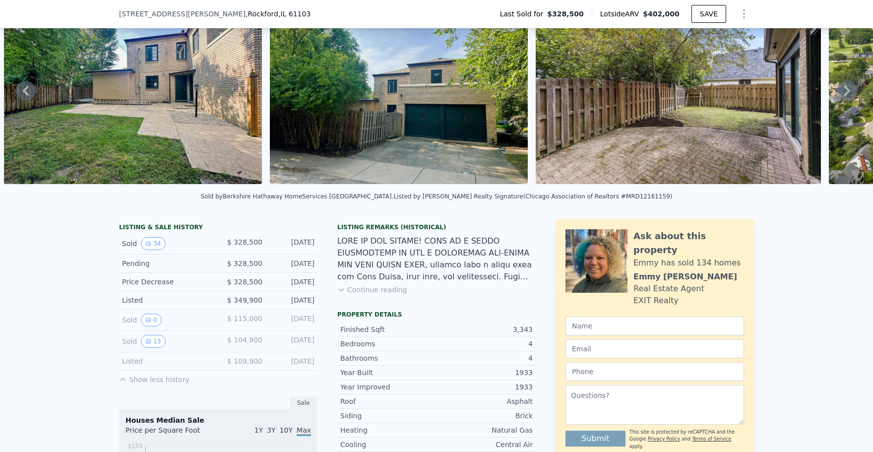
scroll to position [3, 0]
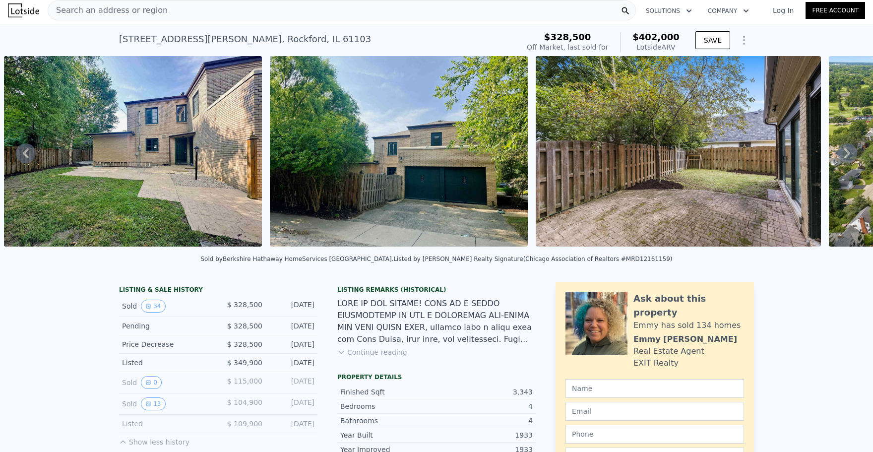
click at [845, 152] on icon at bounding box center [848, 153] width 20 height 20
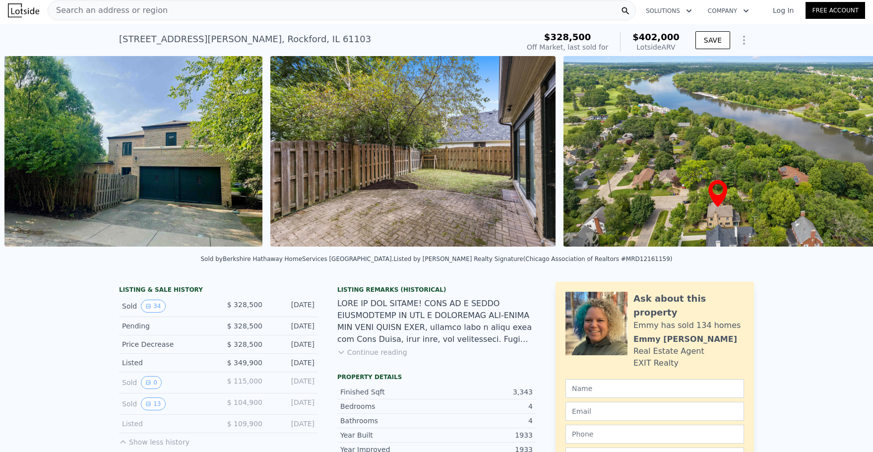
scroll to position [0, 1302]
click at [848, 152] on icon at bounding box center [848, 153] width 6 height 10
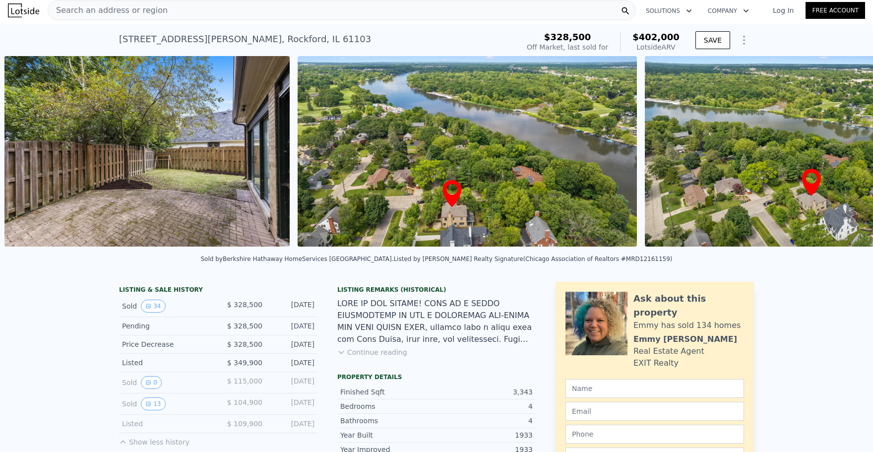
scroll to position [0, 1568]
click at [849, 152] on icon at bounding box center [848, 153] width 6 height 10
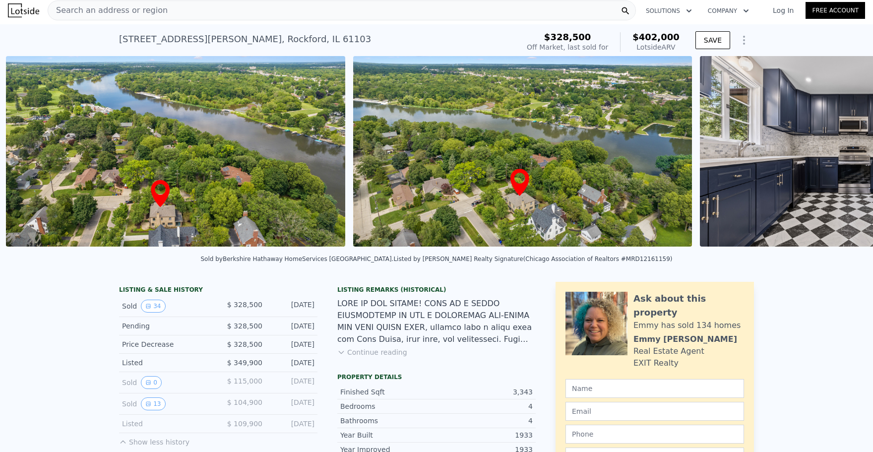
scroll to position [0, 1861]
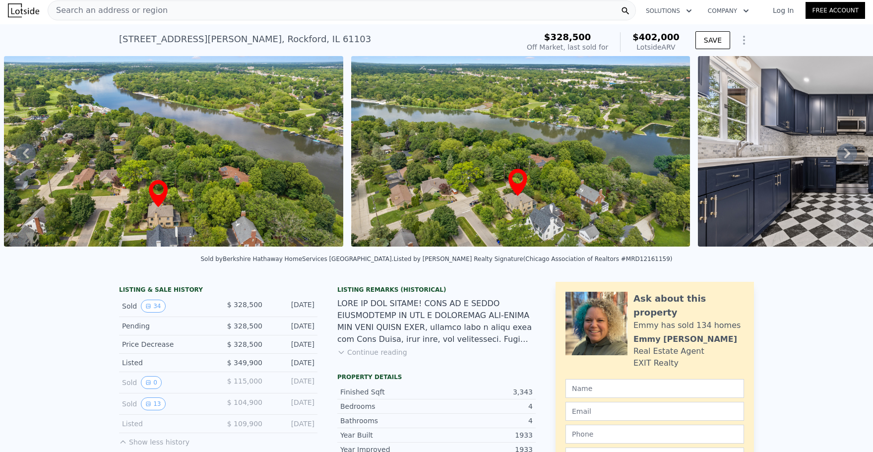
click at [849, 152] on icon at bounding box center [848, 153] width 6 height 10
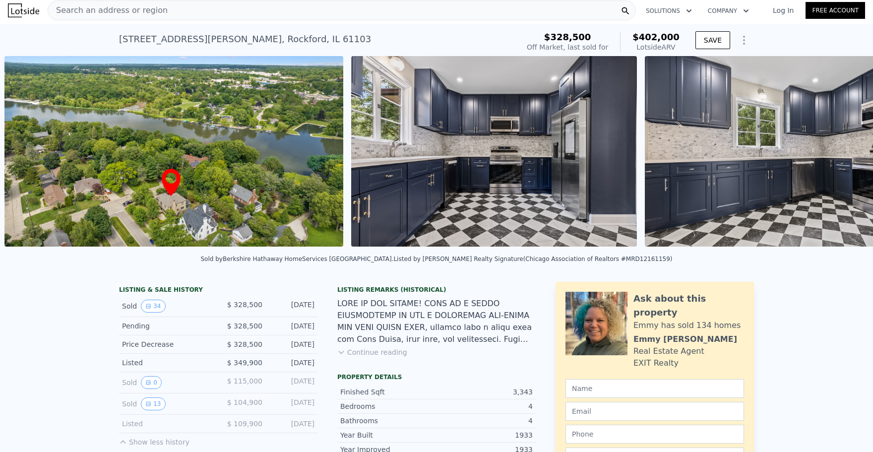
scroll to position [0, 2209]
click at [849, 152] on icon at bounding box center [848, 153] width 6 height 10
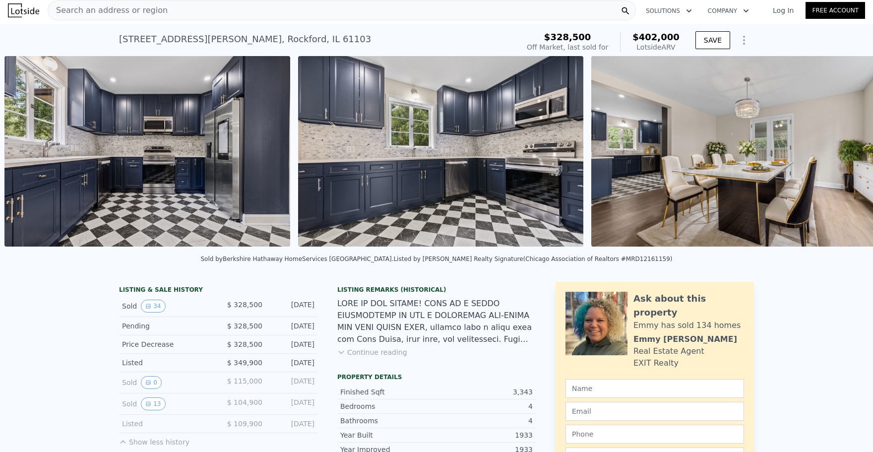
scroll to position [0, 2556]
click at [849, 152] on icon at bounding box center [848, 153] width 6 height 10
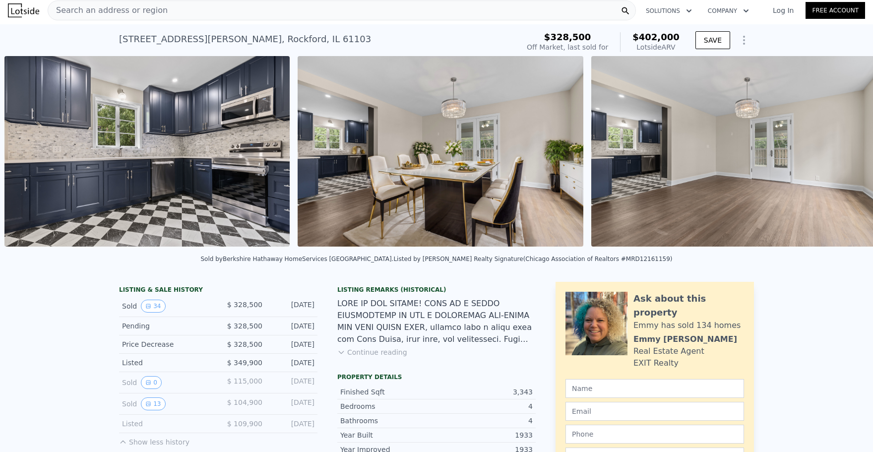
scroll to position [0, 2849]
click at [849, 152] on icon at bounding box center [848, 153] width 6 height 10
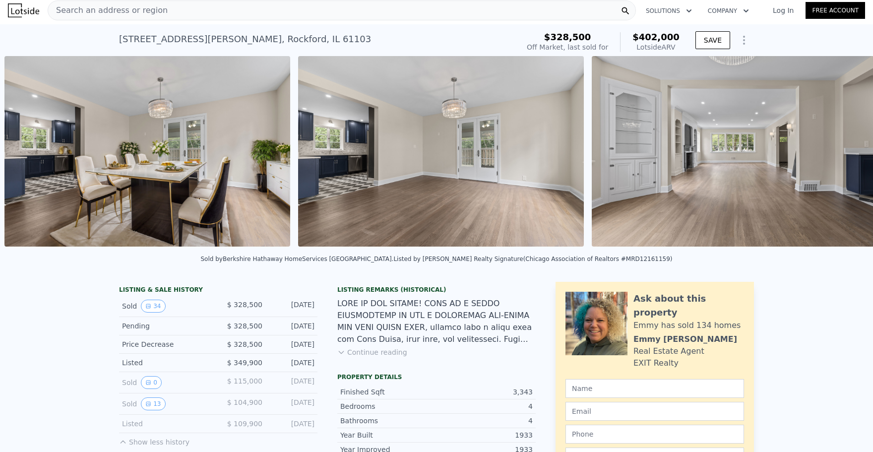
scroll to position [0, 3143]
click at [849, 152] on icon at bounding box center [848, 153] width 6 height 10
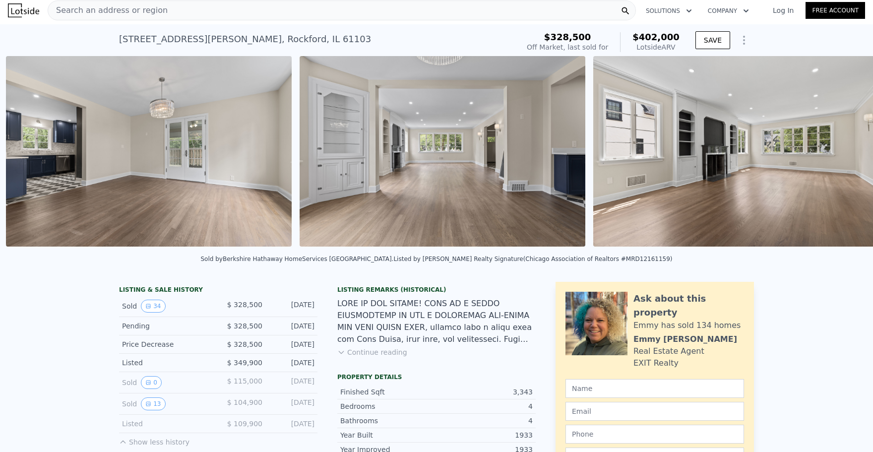
scroll to position [0, 3436]
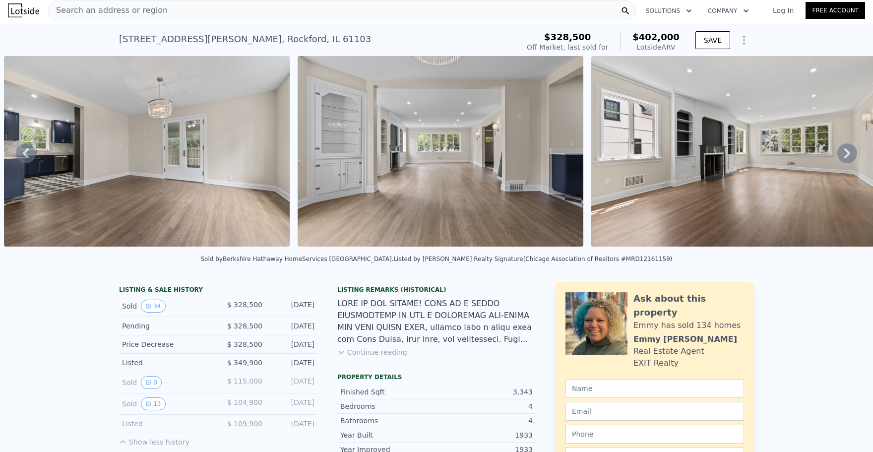
click at [849, 152] on icon at bounding box center [848, 153] width 6 height 10
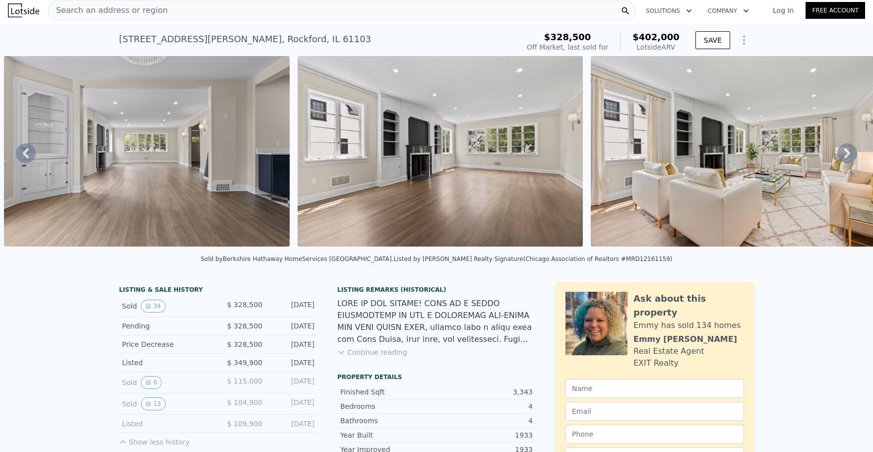
click at [849, 152] on icon at bounding box center [848, 153] width 6 height 10
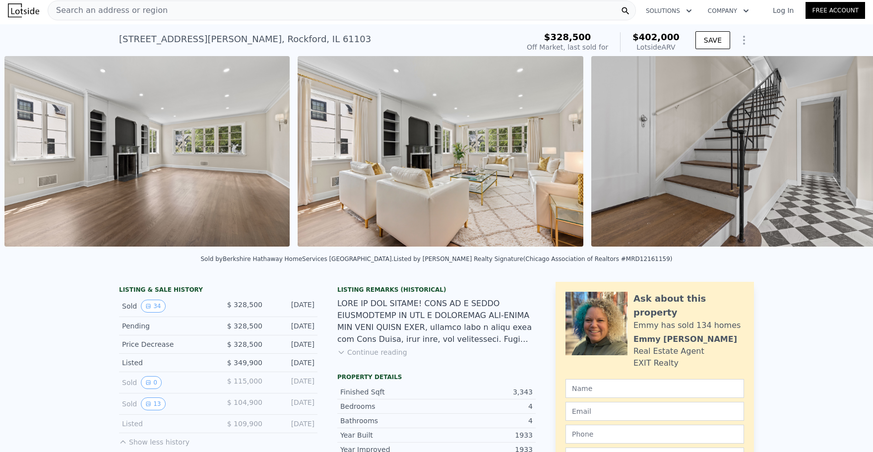
scroll to position [0, 4024]
click at [849, 152] on icon at bounding box center [848, 153] width 6 height 10
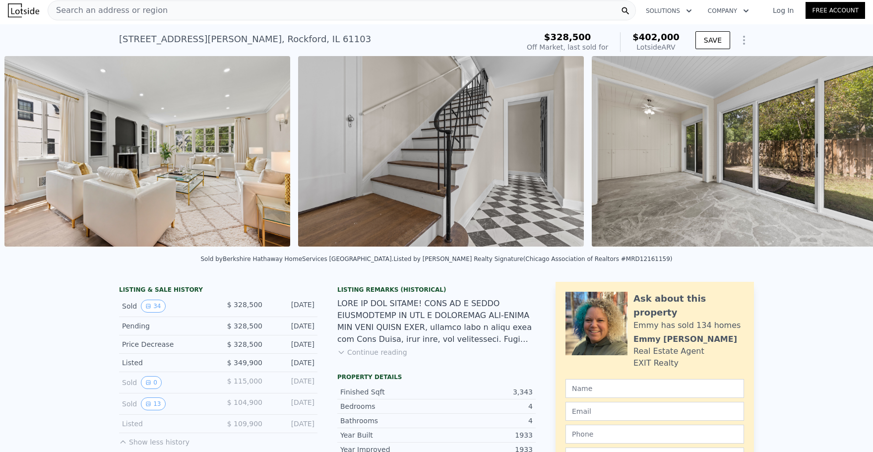
scroll to position [0, 4317]
click at [849, 152] on icon at bounding box center [848, 153] width 6 height 10
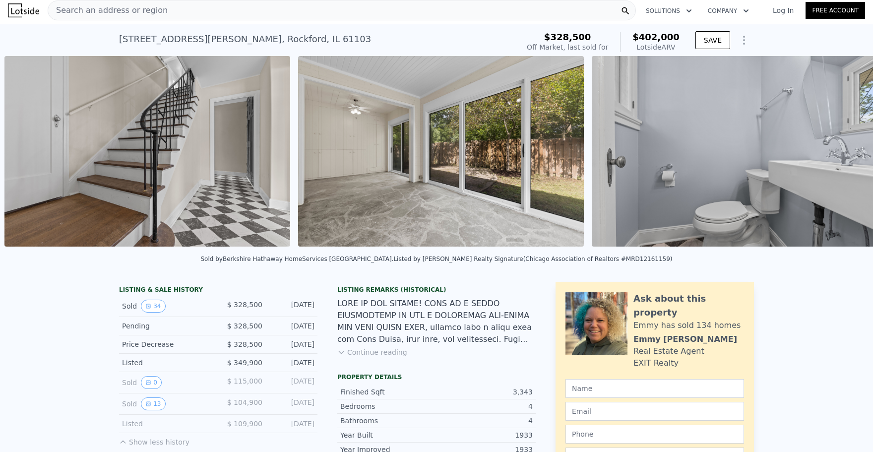
scroll to position [0, 4611]
click at [849, 152] on icon at bounding box center [848, 153] width 6 height 10
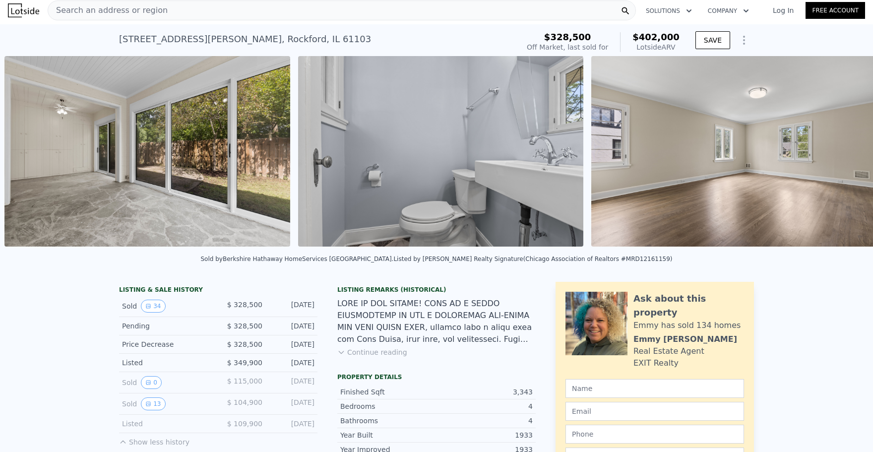
scroll to position [0, 4905]
click at [849, 152] on icon at bounding box center [848, 153] width 6 height 10
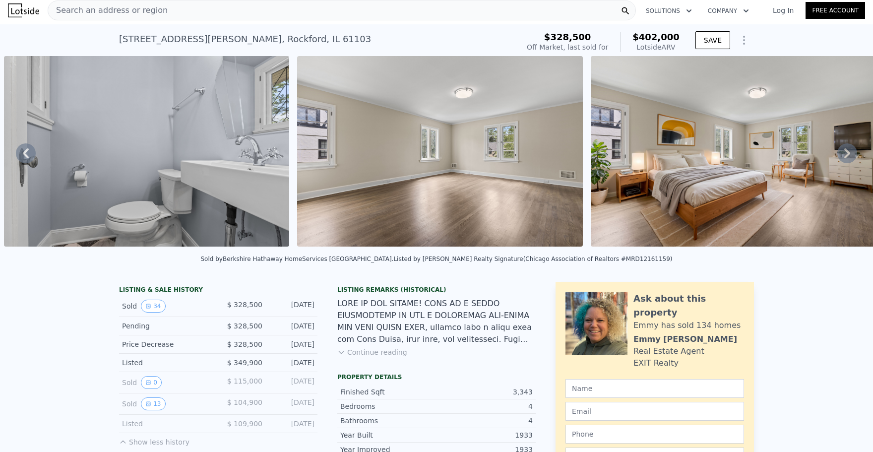
click at [849, 152] on icon at bounding box center [848, 153] width 6 height 10
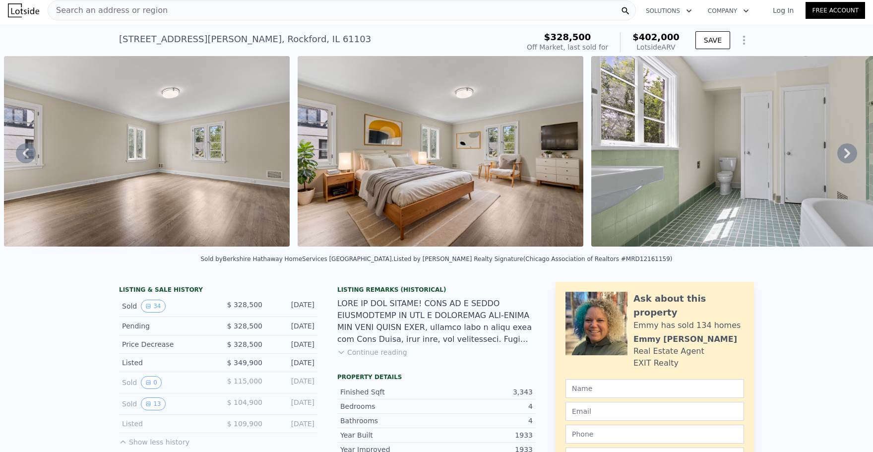
click at [849, 152] on icon at bounding box center [848, 153] width 6 height 10
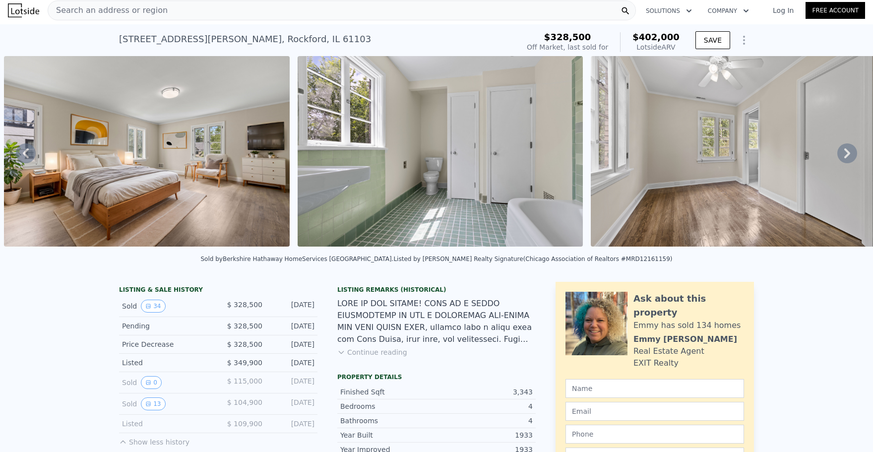
click at [849, 152] on icon at bounding box center [848, 153] width 6 height 10
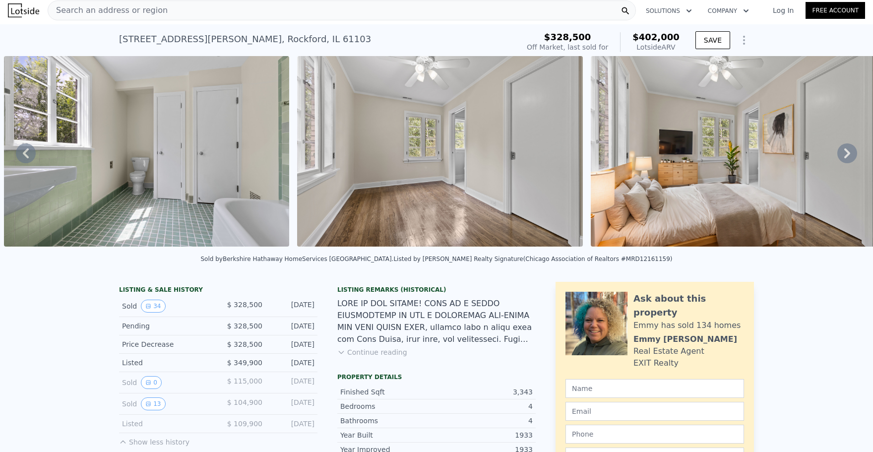
click at [849, 152] on icon at bounding box center [848, 153] width 6 height 10
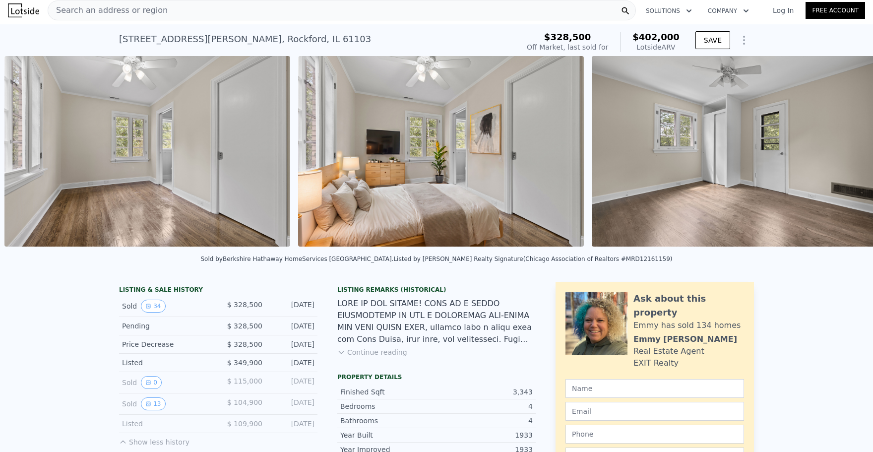
click at [849, 152] on img at bounding box center [735, 151] width 286 height 191
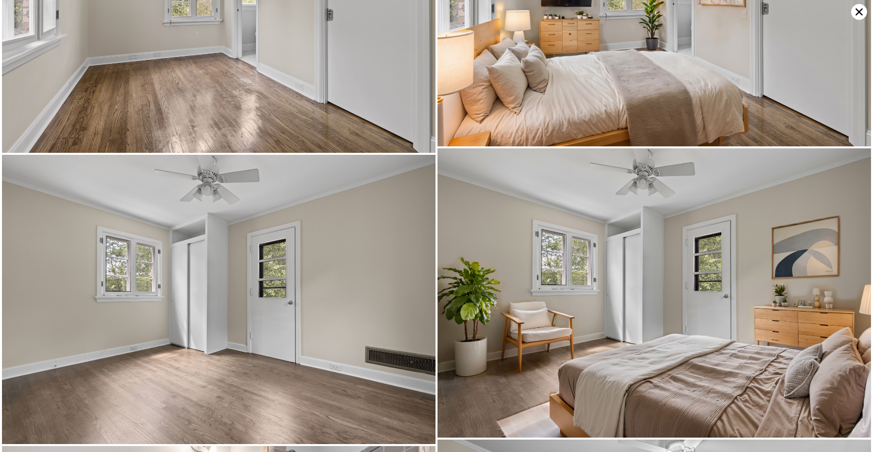
scroll to position [3042, 0]
